Goal: Contribute content: Contribute content

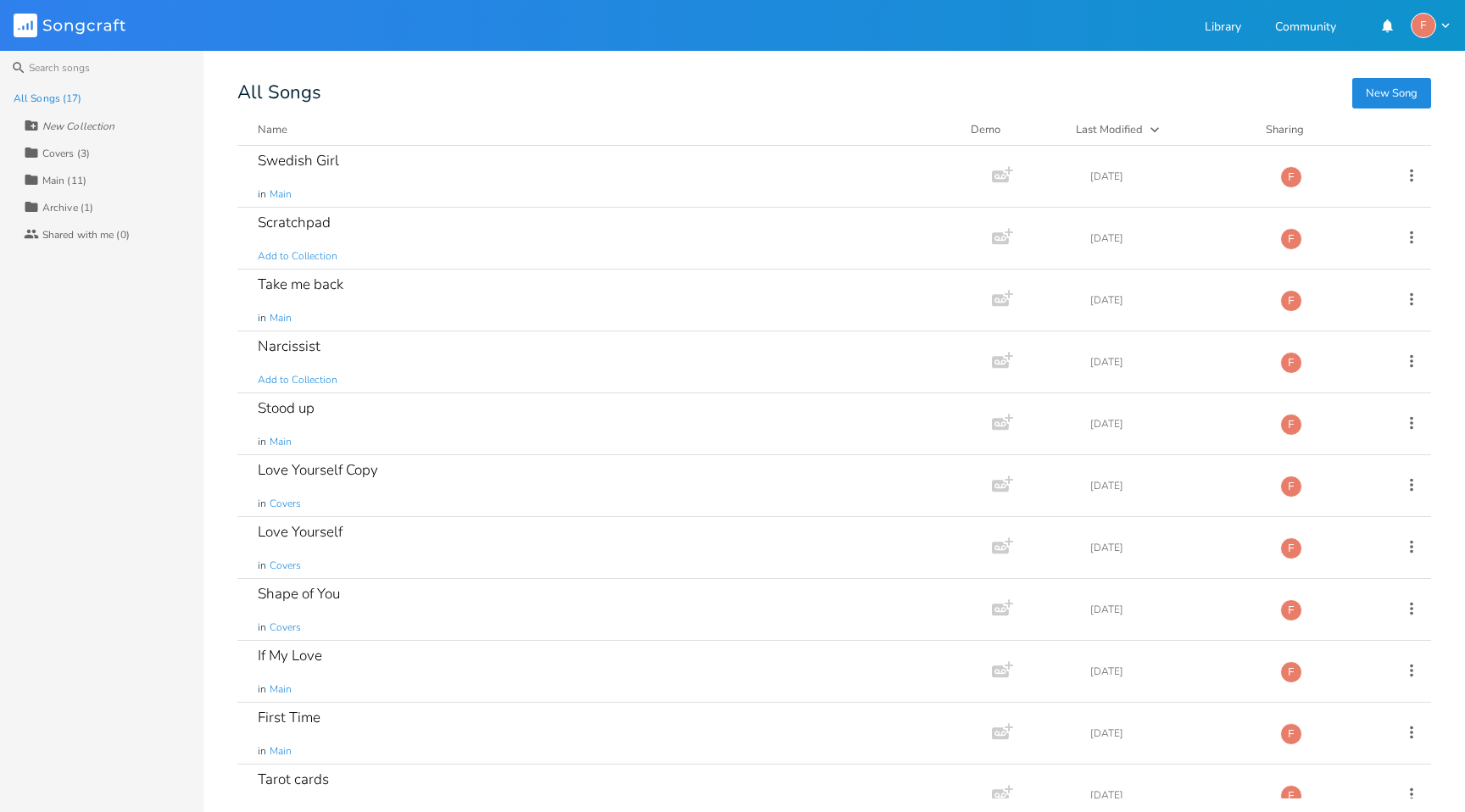
click at [68, 121] on div "New Collection" at bounding box center [78, 126] width 72 height 10
type input "Someday Morning"
click at [97, 151] on div "Someday Morning (0)" at bounding box center [91, 153] width 99 height 10
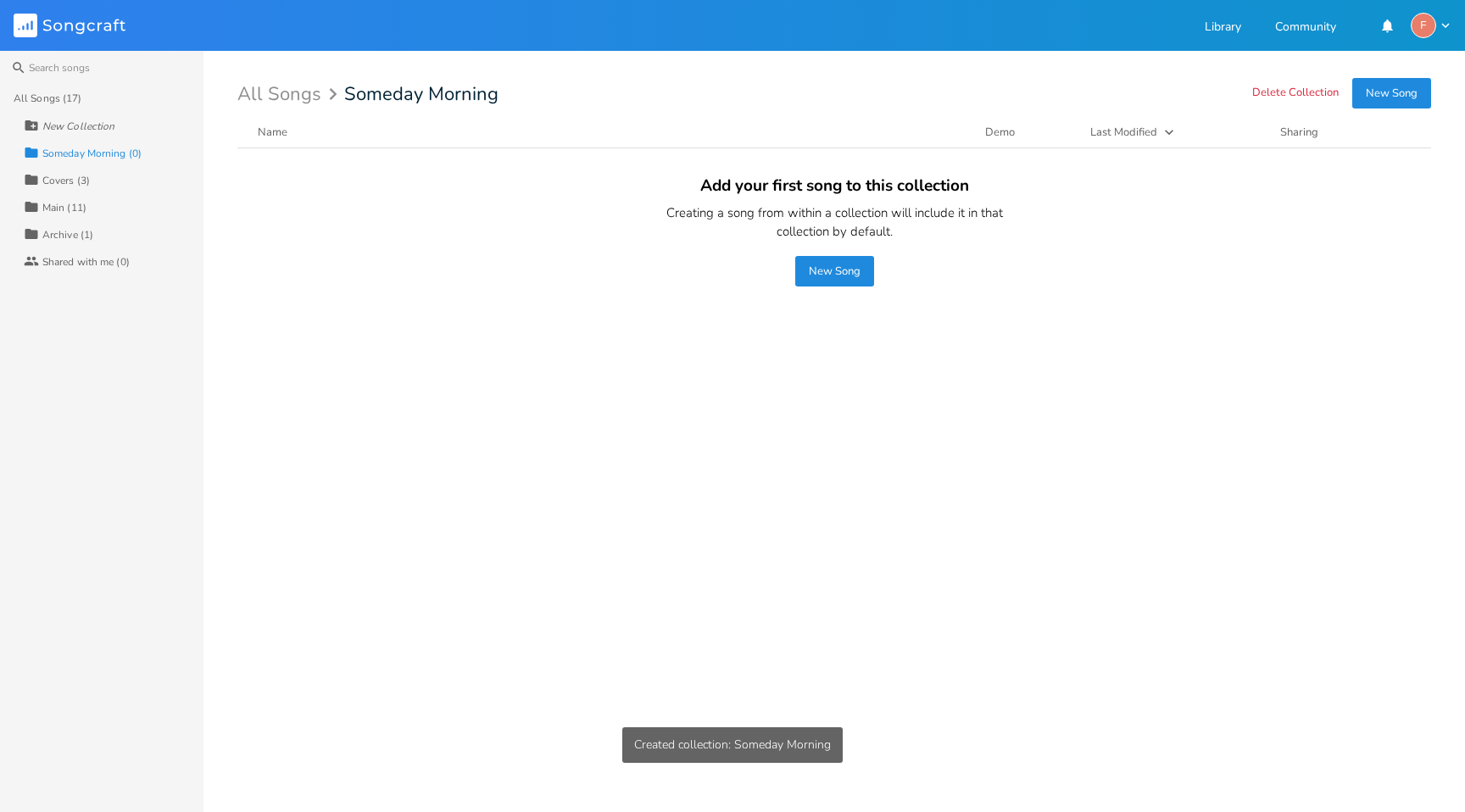
click at [1381, 92] on button "New Song" at bounding box center [1392, 93] width 79 height 30
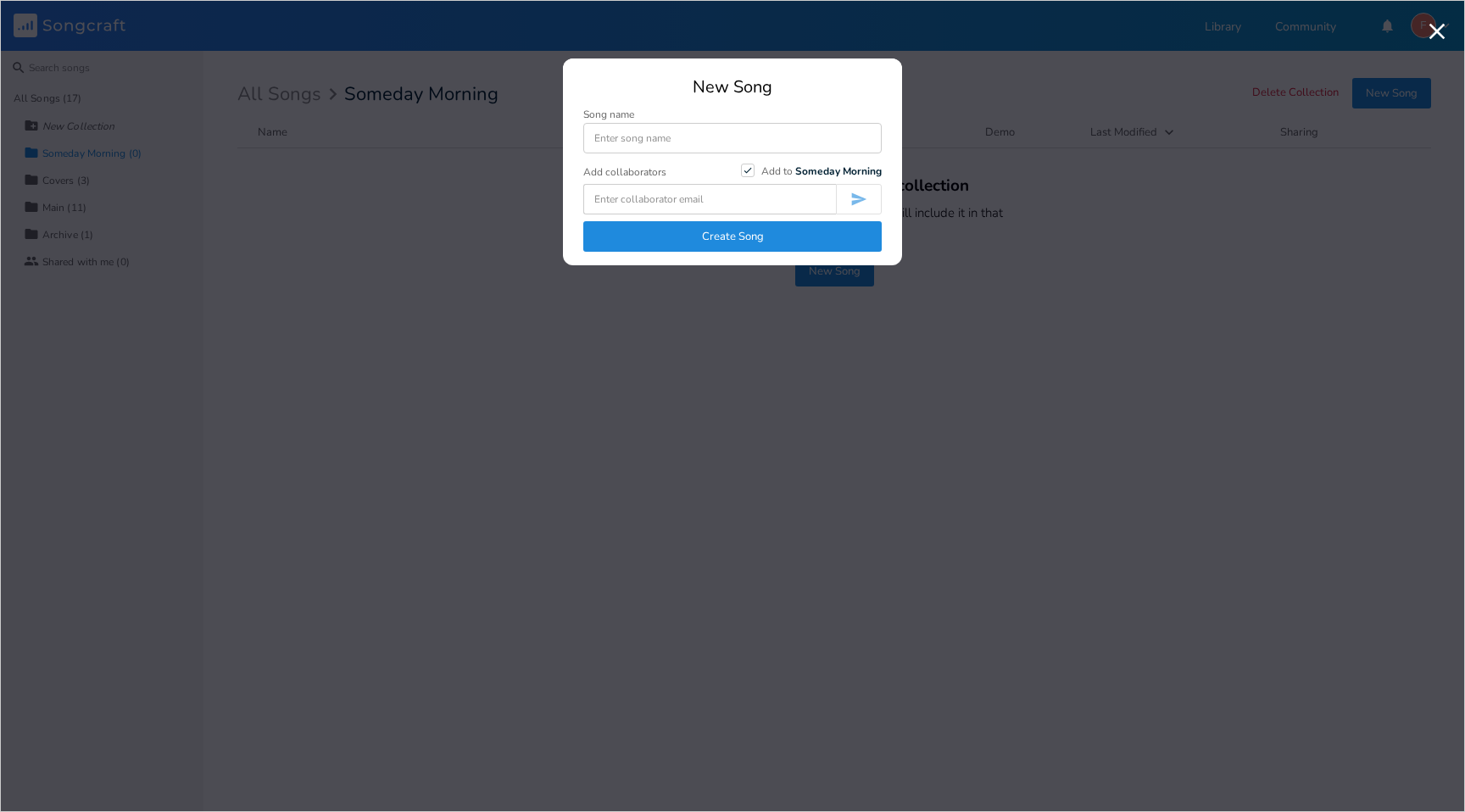
click at [660, 135] on input at bounding box center [732, 138] width 298 height 30
type input "Polaroid"
click at [749, 169] on icon "Check" at bounding box center [748, 170] width 10 height 10
click at [741, 169] on input "Check Add to Someday Morning" at bounding box center [741, 171] width 0 height 11
click at [749, 169] on div at bounding box center [748, 170] width 13 height 13
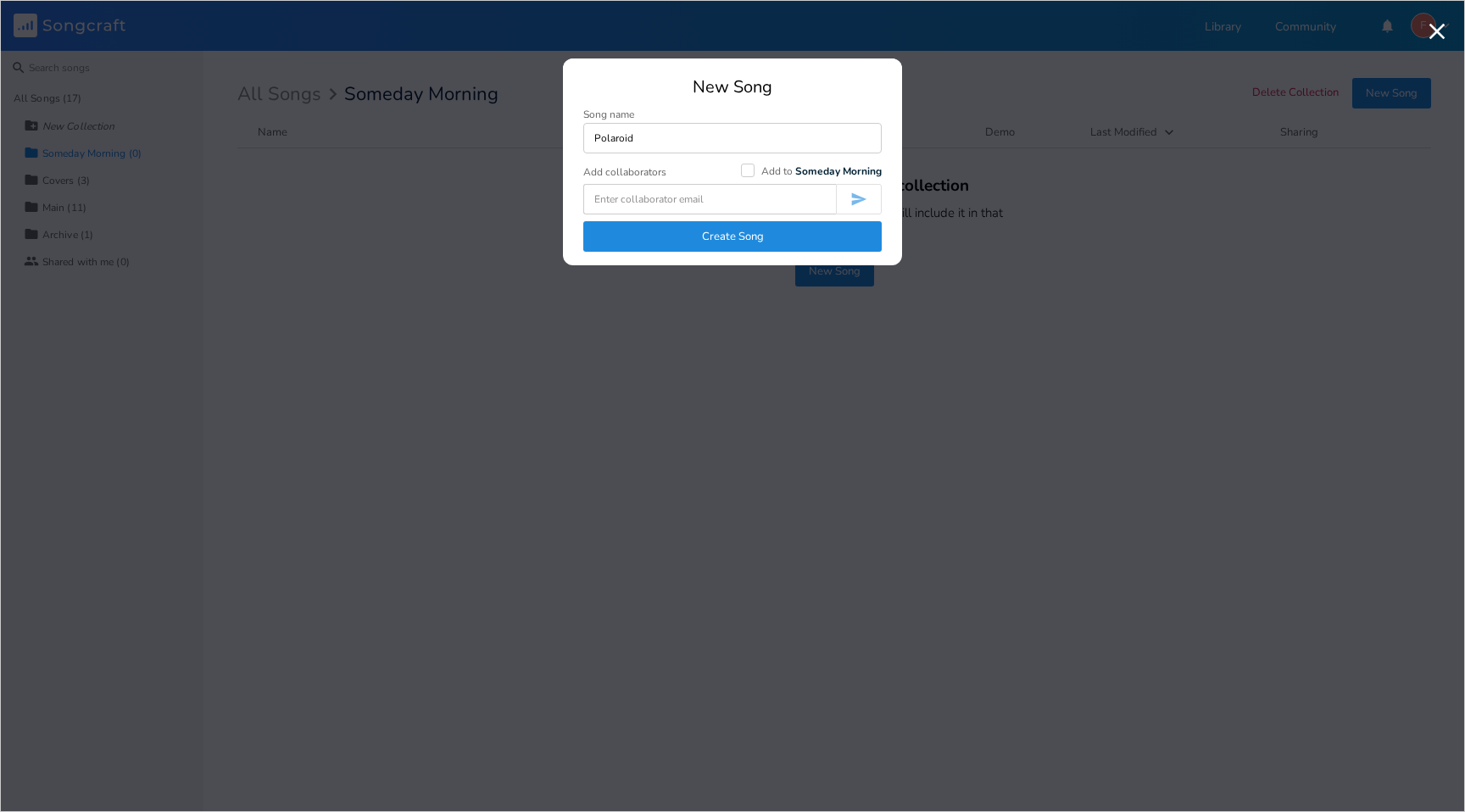
click at [741, 169] on input "Add to Someday Morning" at bounding box center [741, 171] width 0 height 11
click at [766, 235] on button "Create Song" at bounding box center [732, 237] width 298 height 30
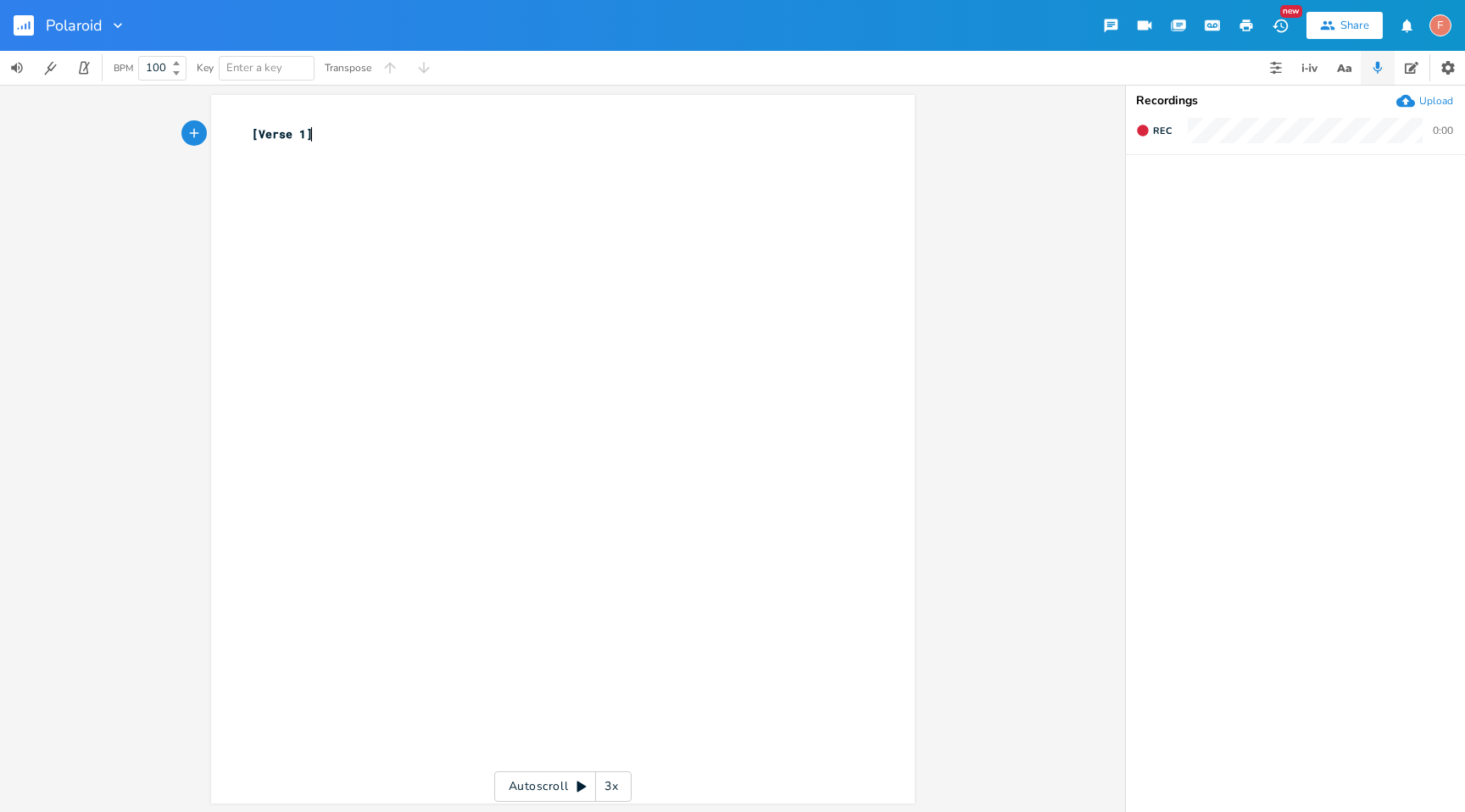
click at [353, 126] on pre "[Verse 1]" at bounding box center [554, 134] width 612 height 18
type textarea "[Verse 1]"
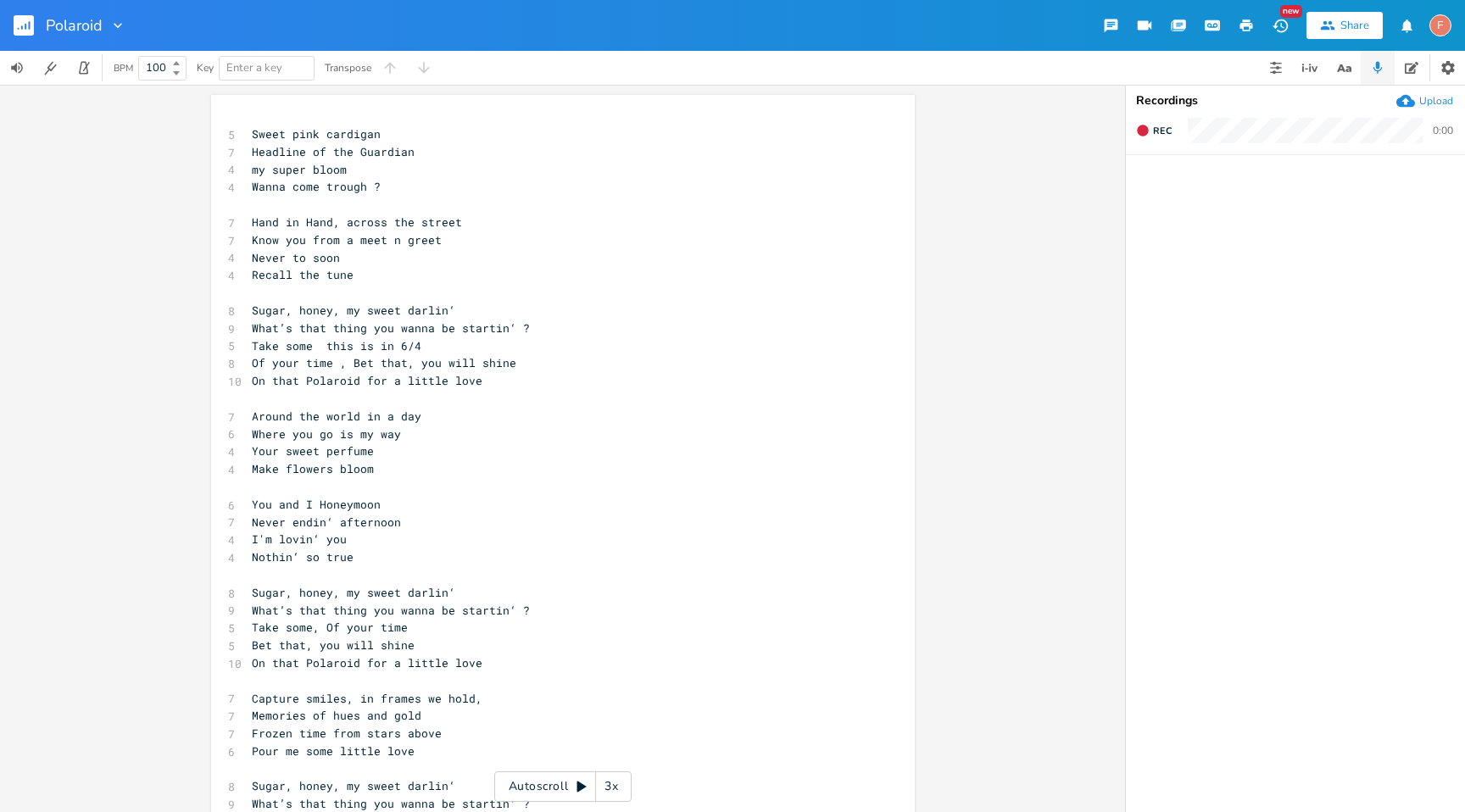
click at [25, 28] on icon "button" at bounding box center [26, 27] width 2 height 6
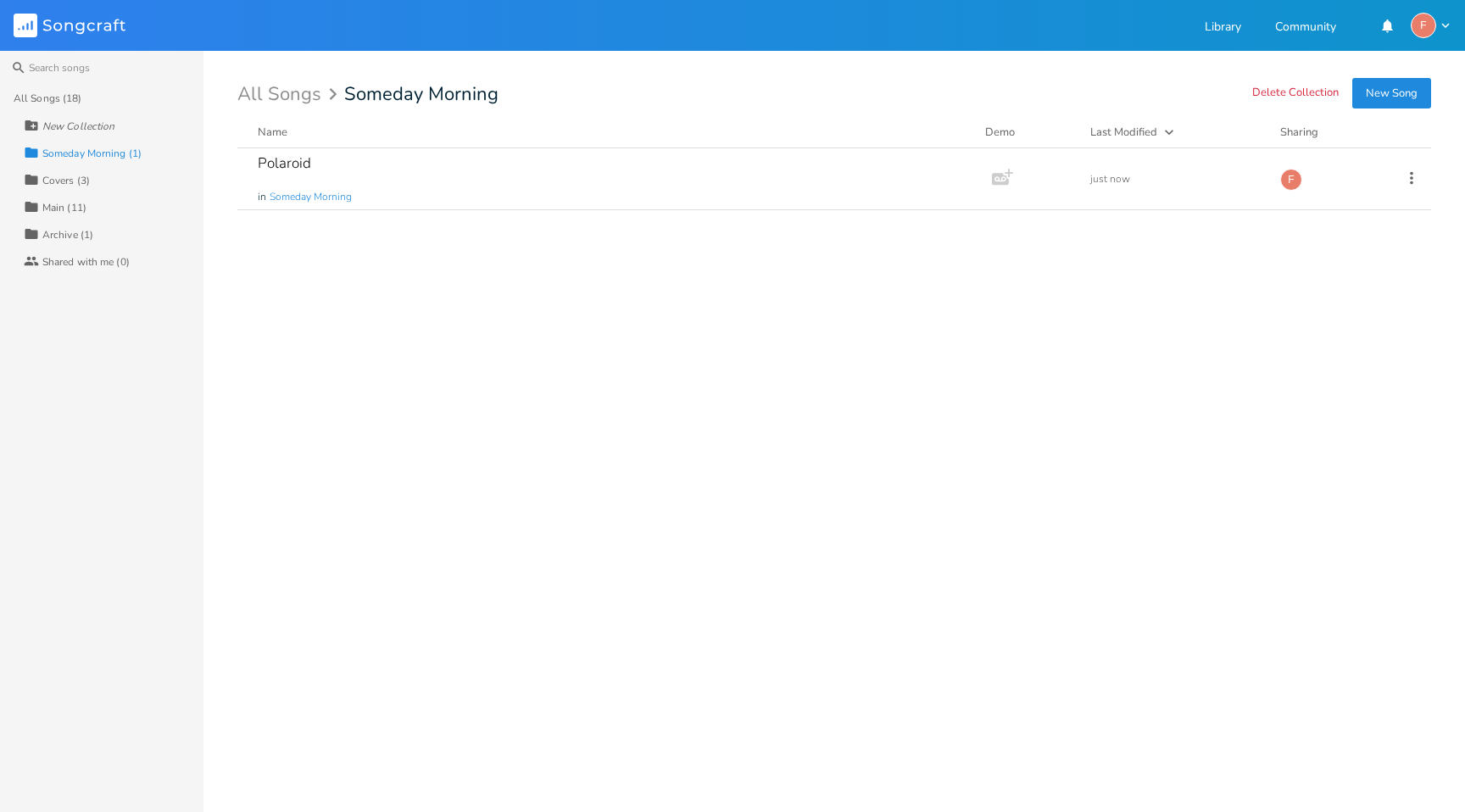
click at [1391, 99] on button "New Song" at bounding box center [1392, 93] width 79 height 30
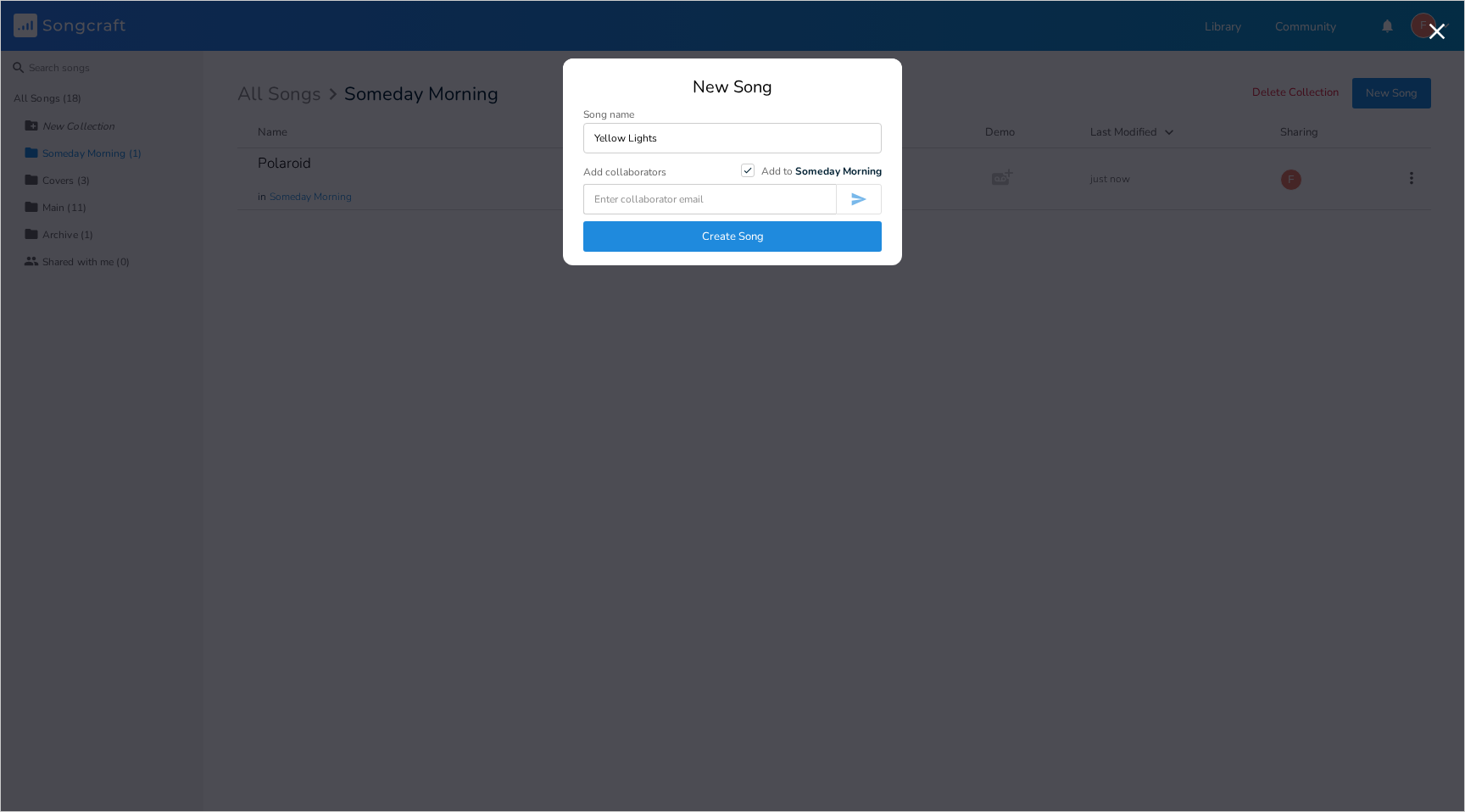
type input "Yellow Lights"
click at [777, 240] on button "Create Song" at bounding box center [732, 237] width 298 height 30
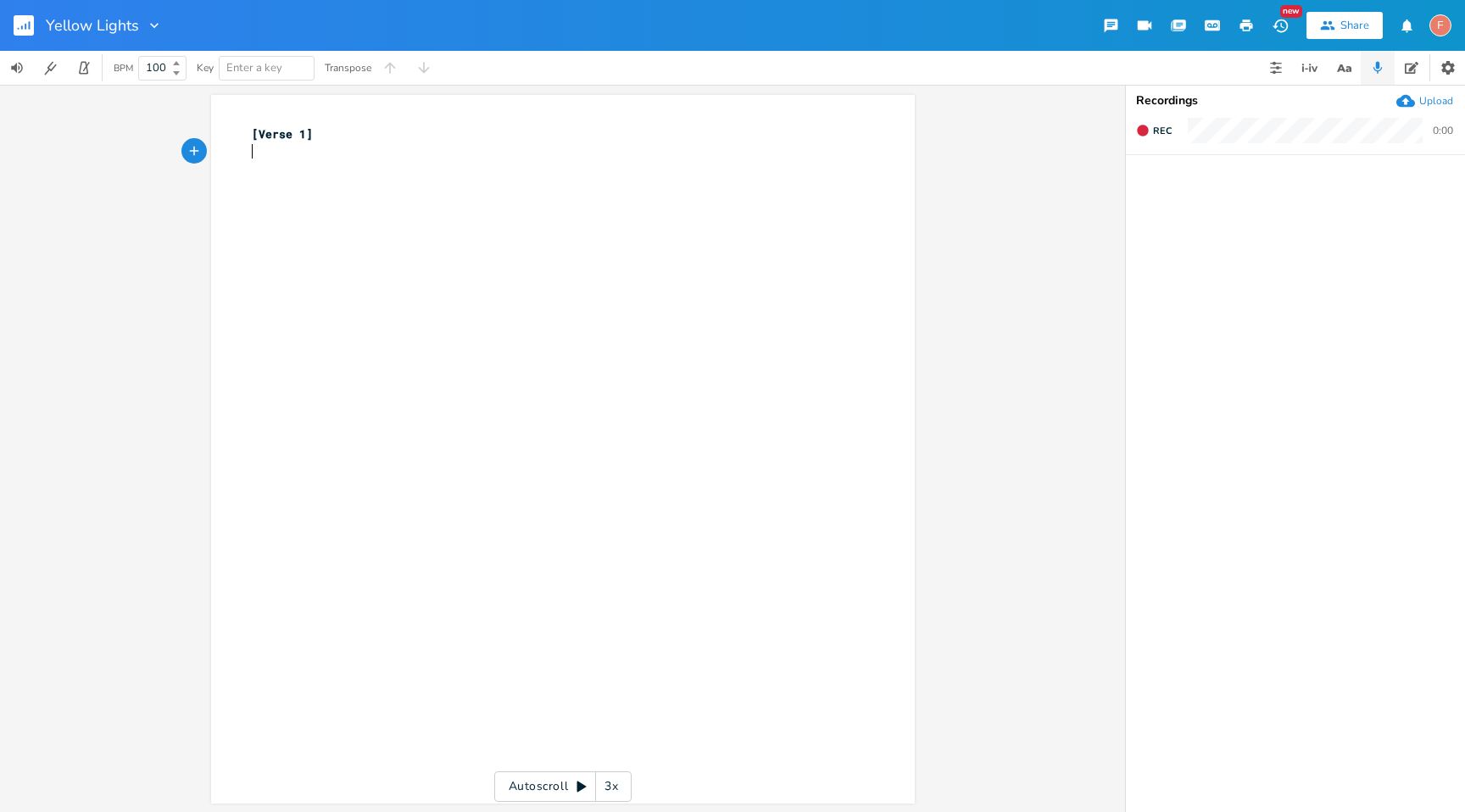
click at [329, 218] on div "xxxxxxxxxx [Verse 1] ​" at bounding box center [575, 465] width 655 height 687
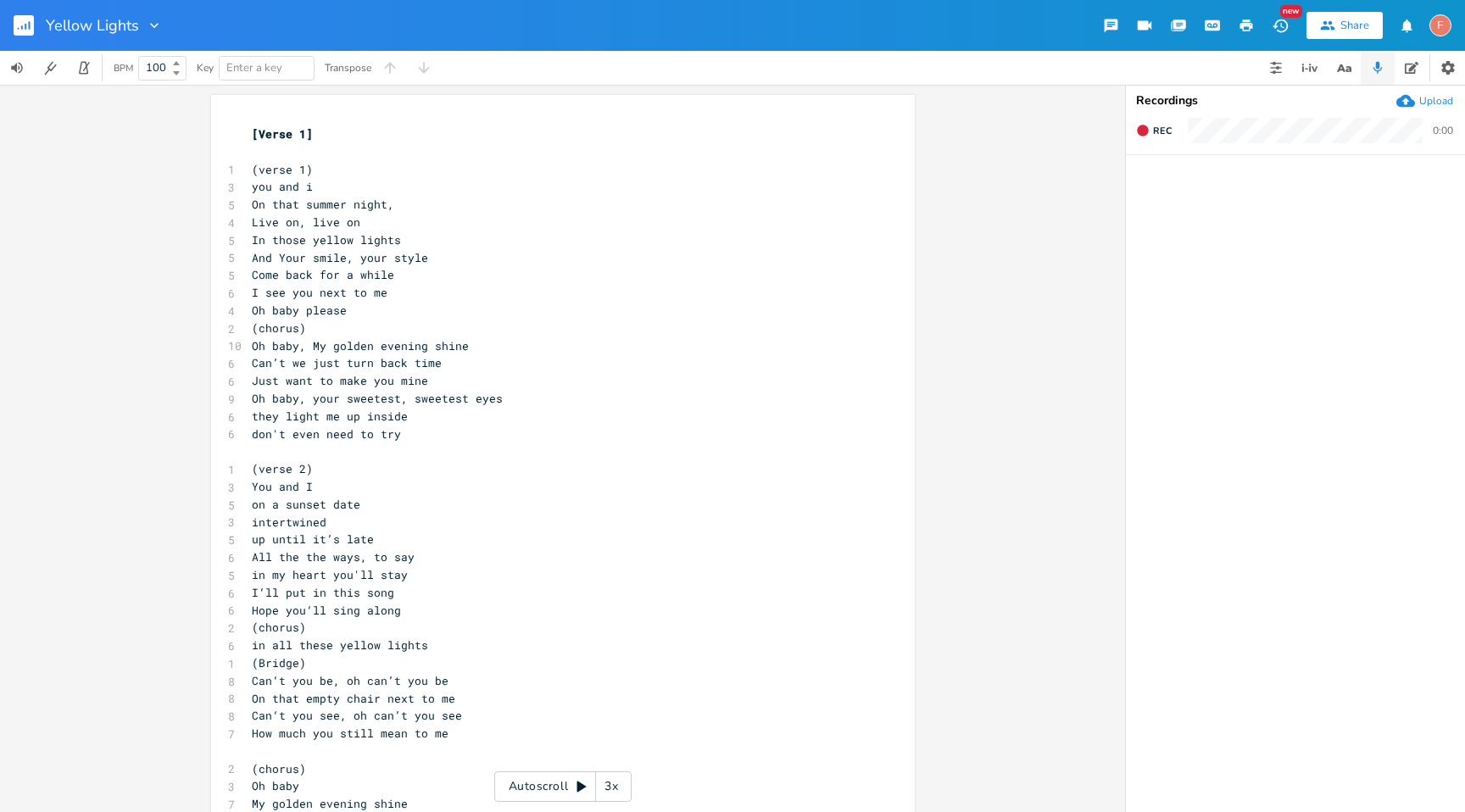
click at [20, 23] on rect "button" at bounding box center [23, 25] width 21 height 21
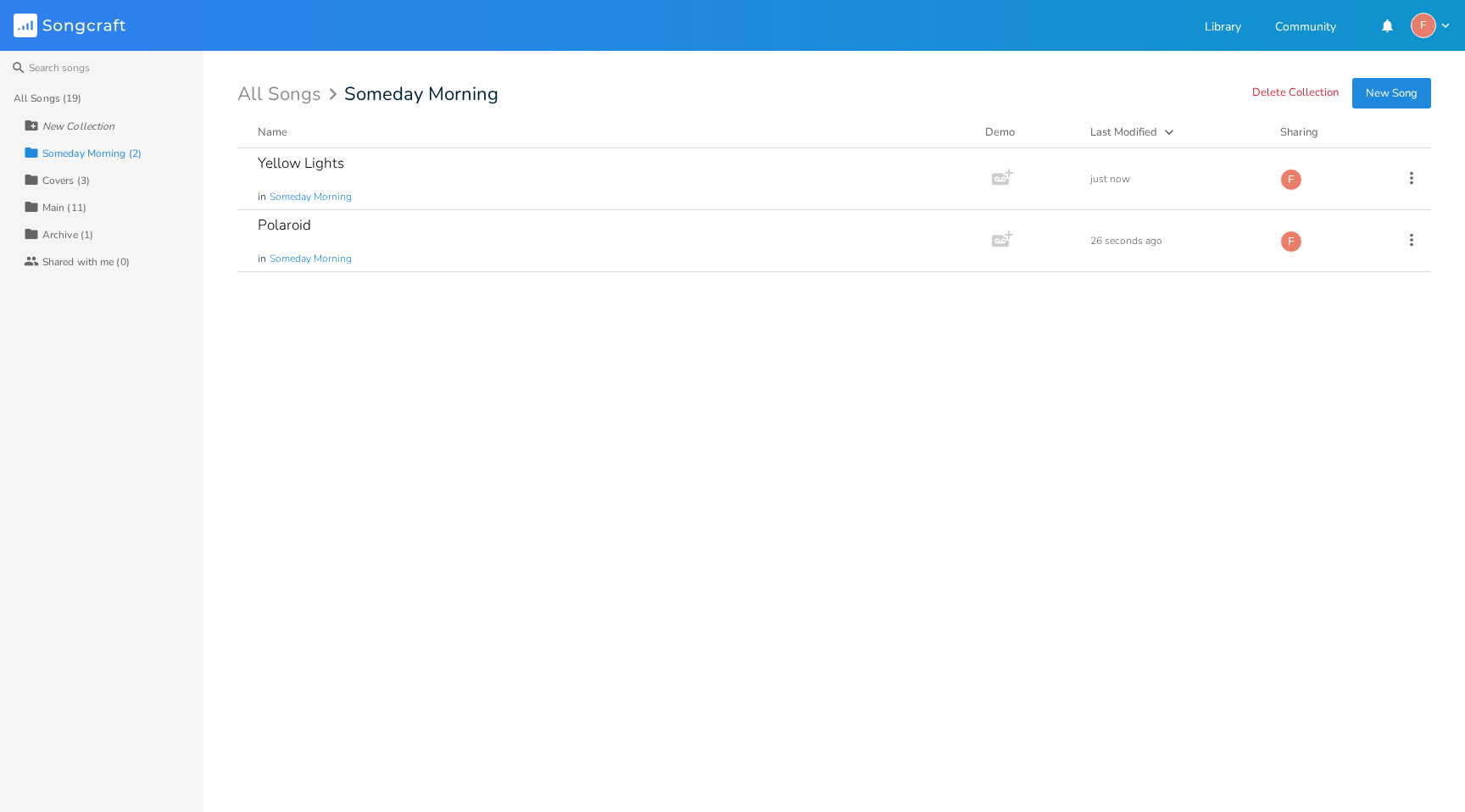
click at [1384, 94] on button "New Song" at bounding box center [1392, 93] width 79 height 30
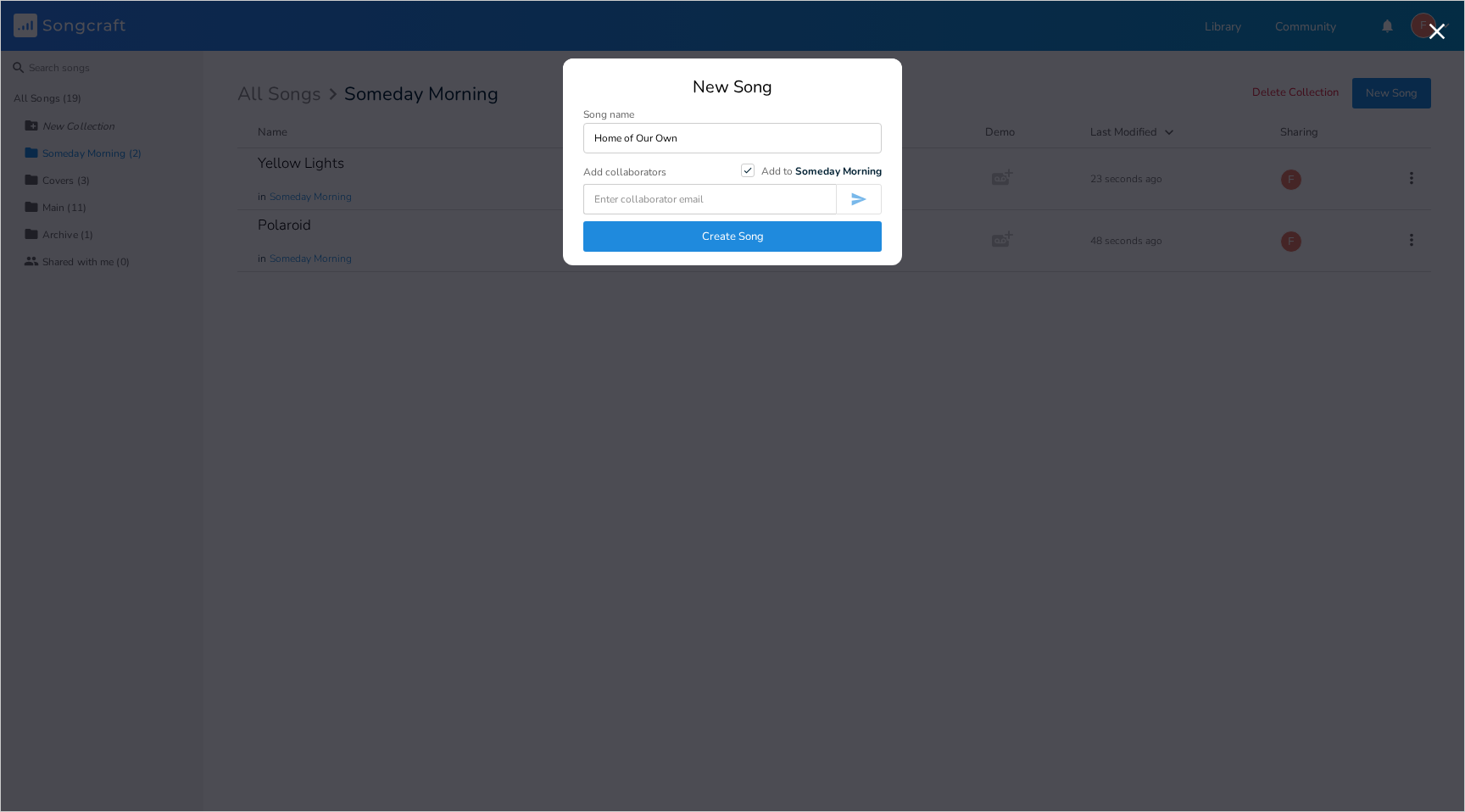
type input "Home of Our Own"
click at [758, 244] on button "Create Song" at bounding box center [732, 237] width 298 height 30
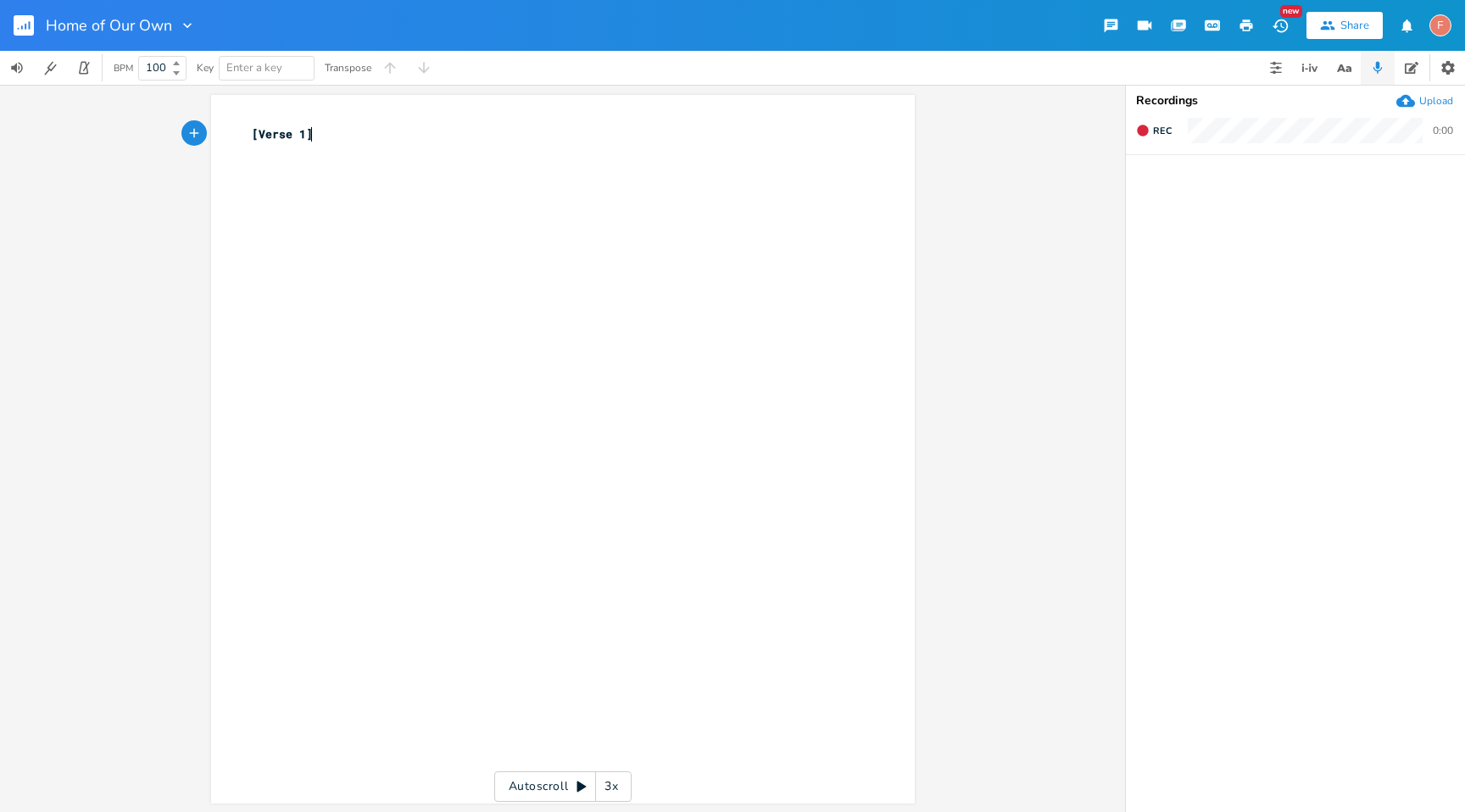
type textarea "[Verse 1]"
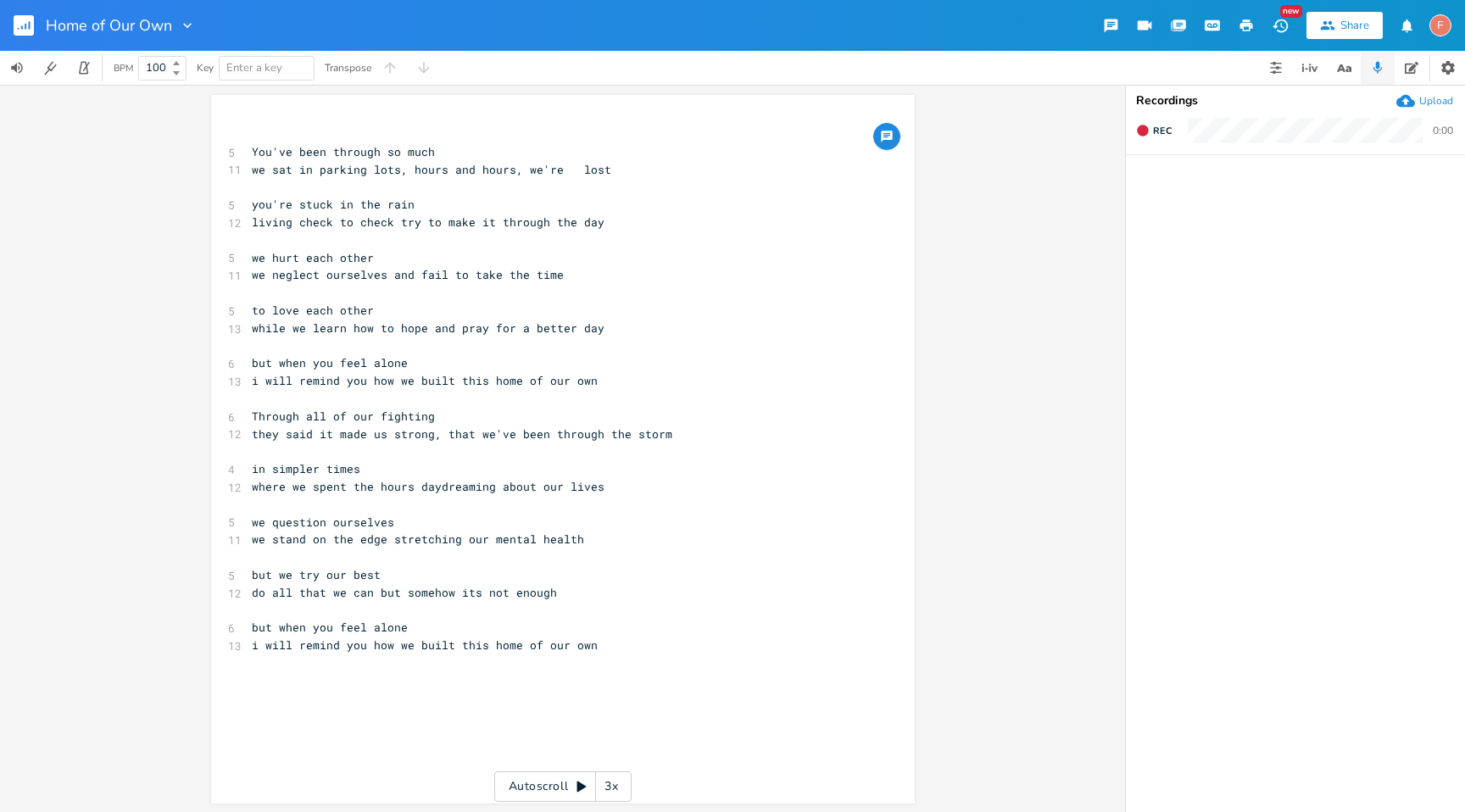
click at [411, 150] on span "You've been through so much" at bounding box center [343, 151] width 183 height 15
type textarea "much"
click at [411, 150] on span "You've been through so much" at bounding box center [343, 151] width 183 height 15
type textarea "a slo"
type textarea "lot"
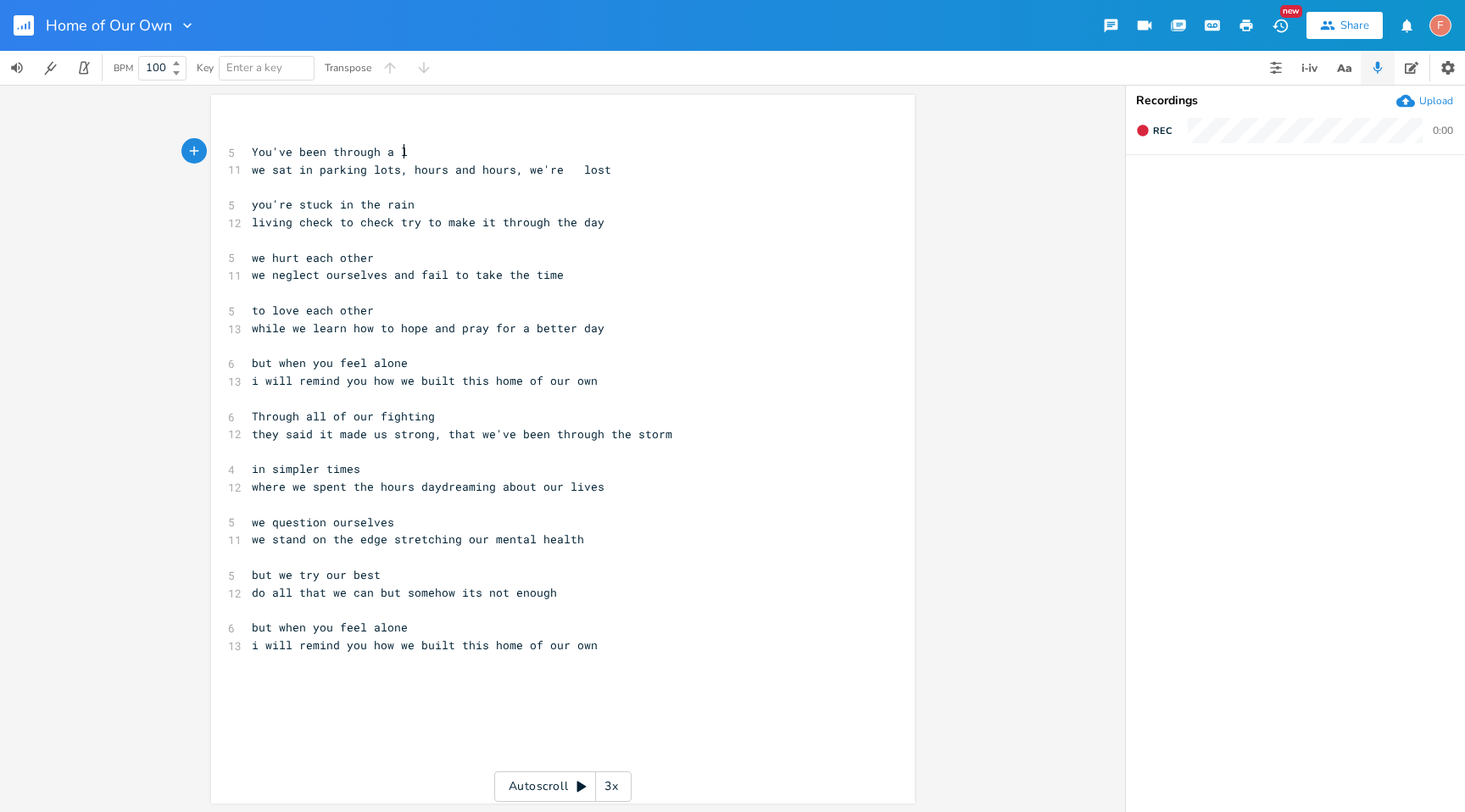
scroll to position [0, 13]
click at [261, 155] on span "You've been through a lot" at bounding box center [337, 151] width 170 height 15
type textarea "We"
click at [689, 380] on pre "i will remind you how we built this home of our own" at bounding box center [554, 381] width 612 height 18
